Goal: Check status: Check status

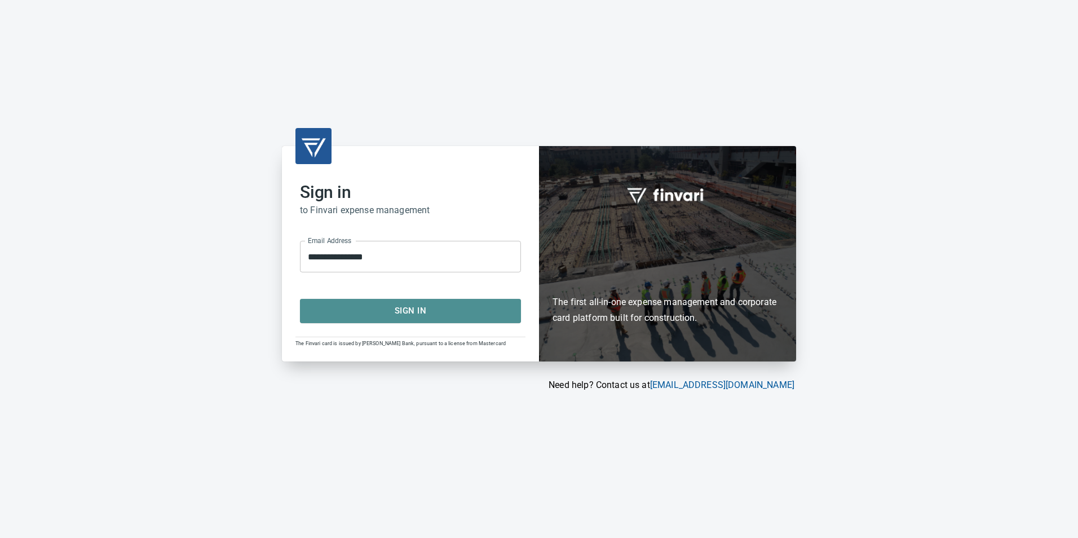
click at [409, 314] on span "Sign In" at bounding box center [410, 310] width 196 height 15
type input "**********"
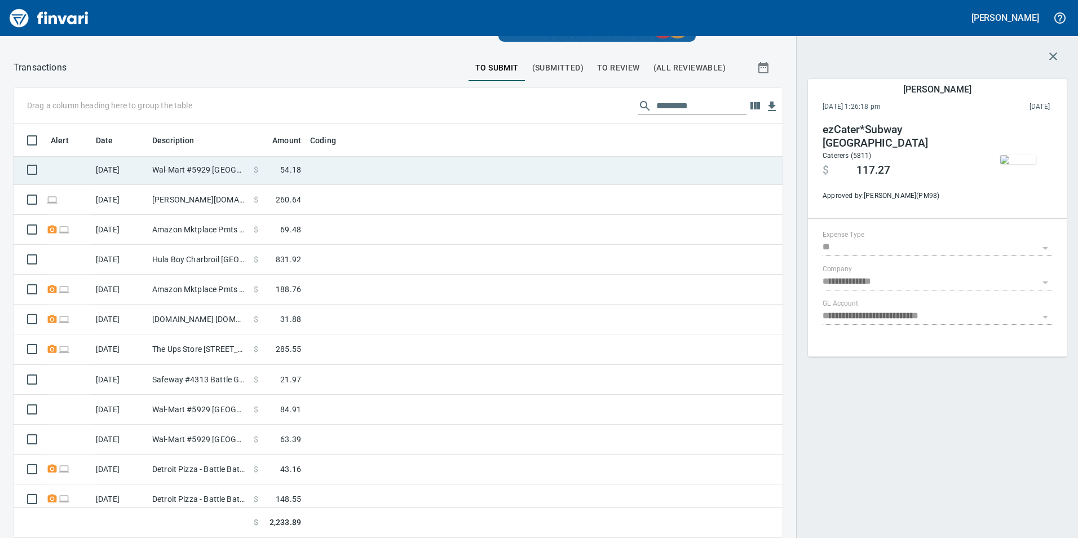
scroll to position [188, 0]
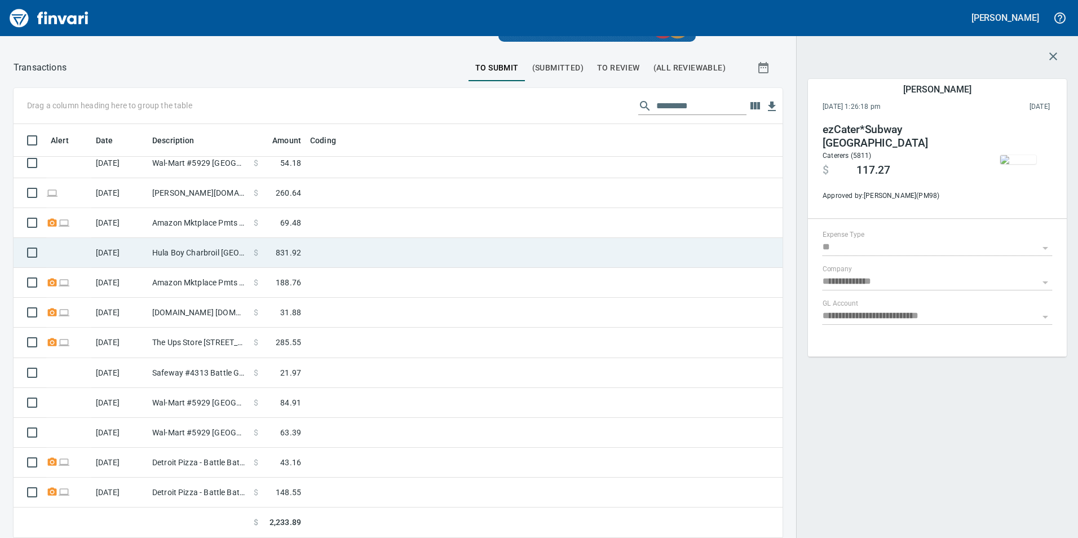
click at [505, 250] on td at bounding box center [447, 253] width 282 height 30
